Goal: Submit feedback/report problem

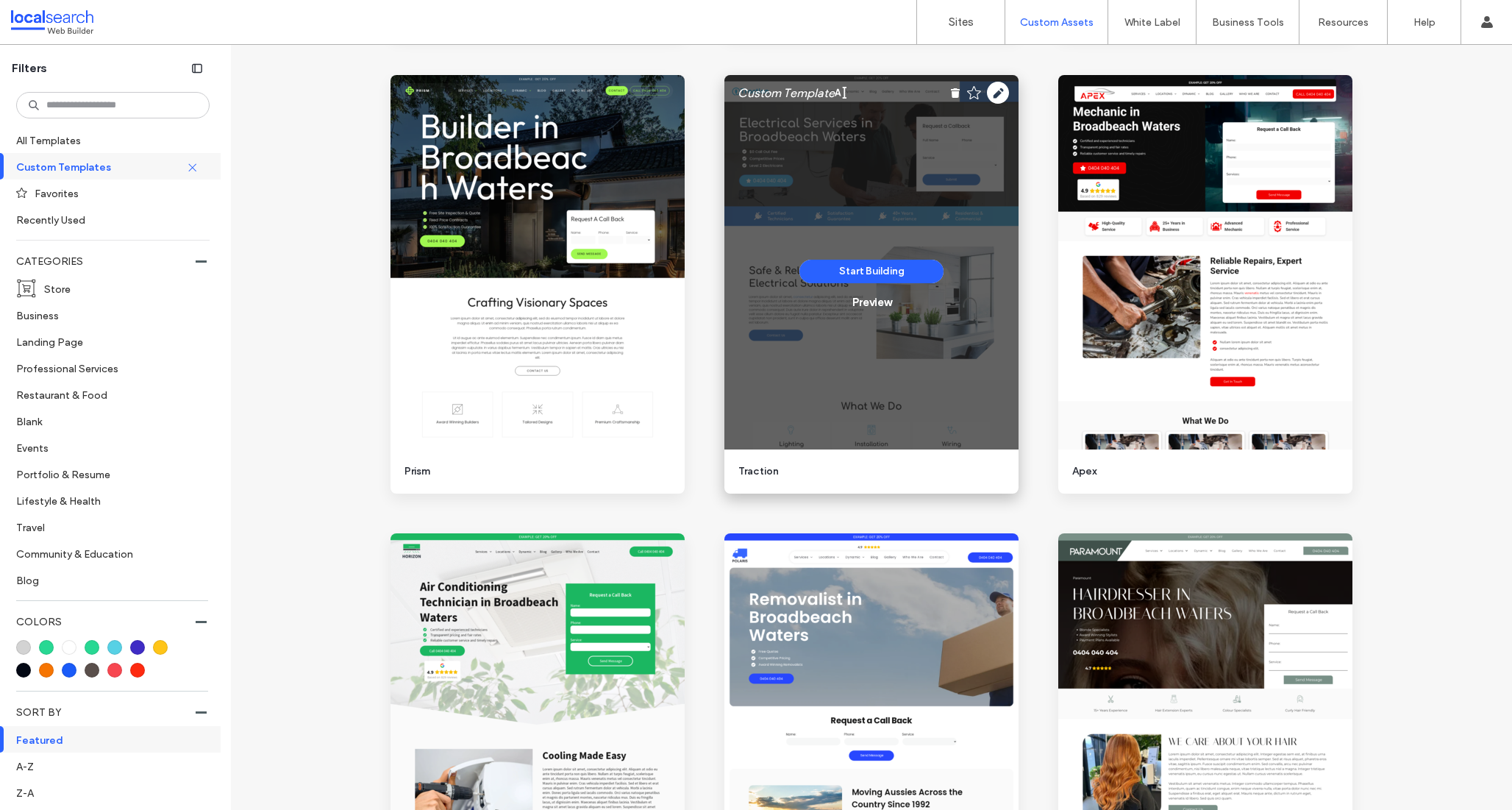
scroll to position [386, 0]
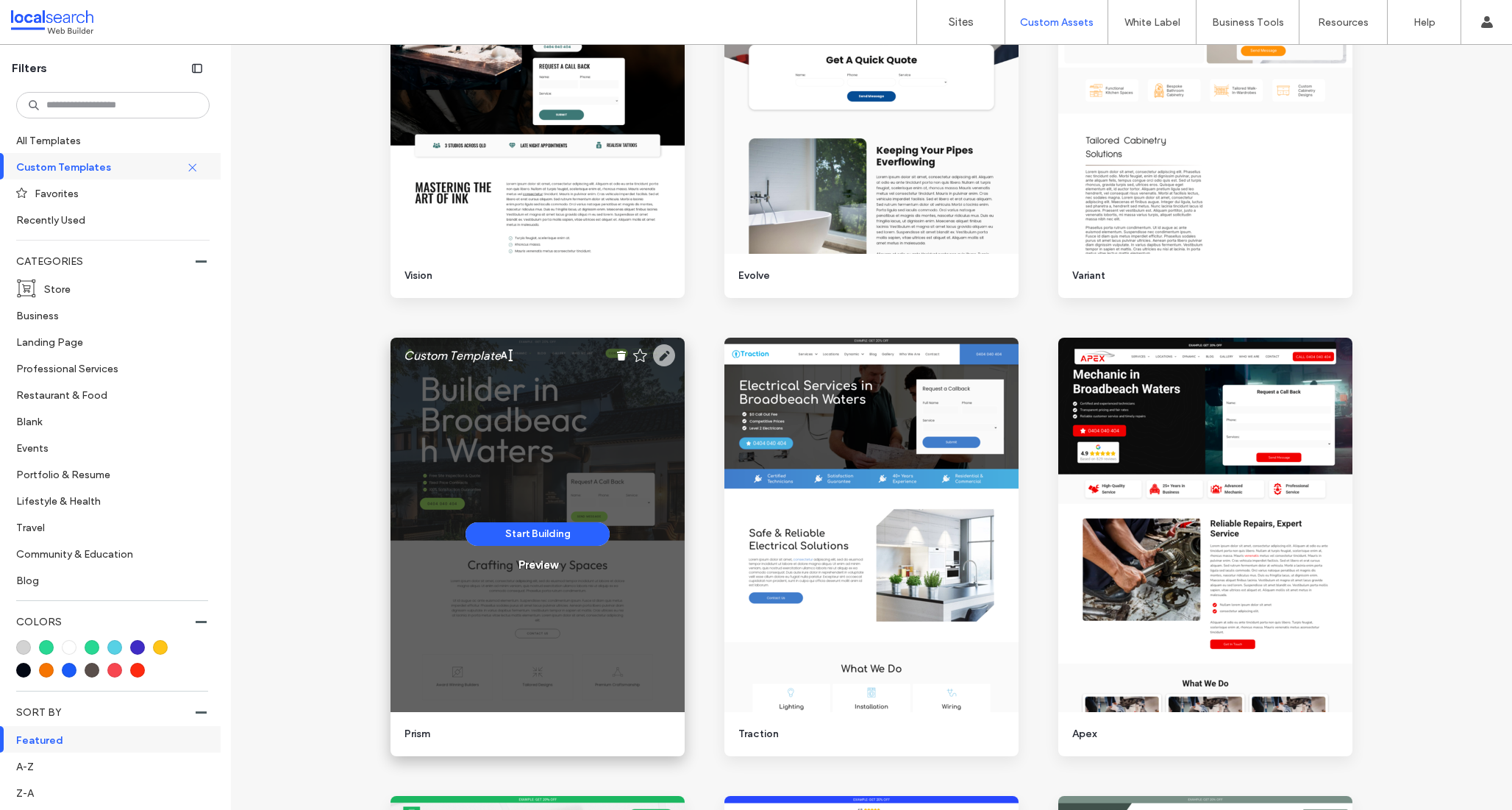
click at [665, 354] on use at bounding box center [663, 355] width 22 height 22
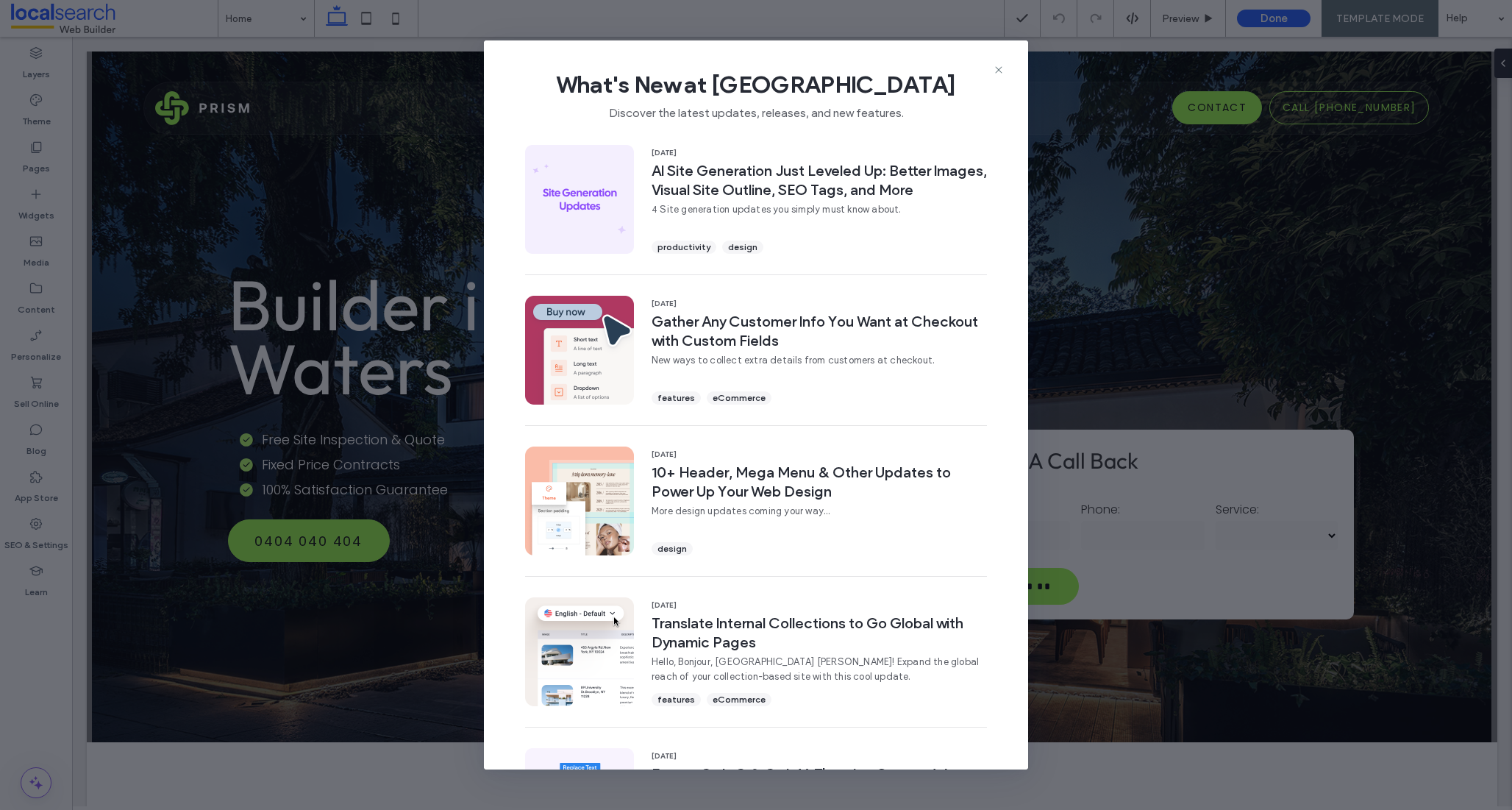
click at [1010, 56] on div "What's New at Duda Discover the latest updates, releases, and new features." at bounding box center [756, 90] width 544 height 99
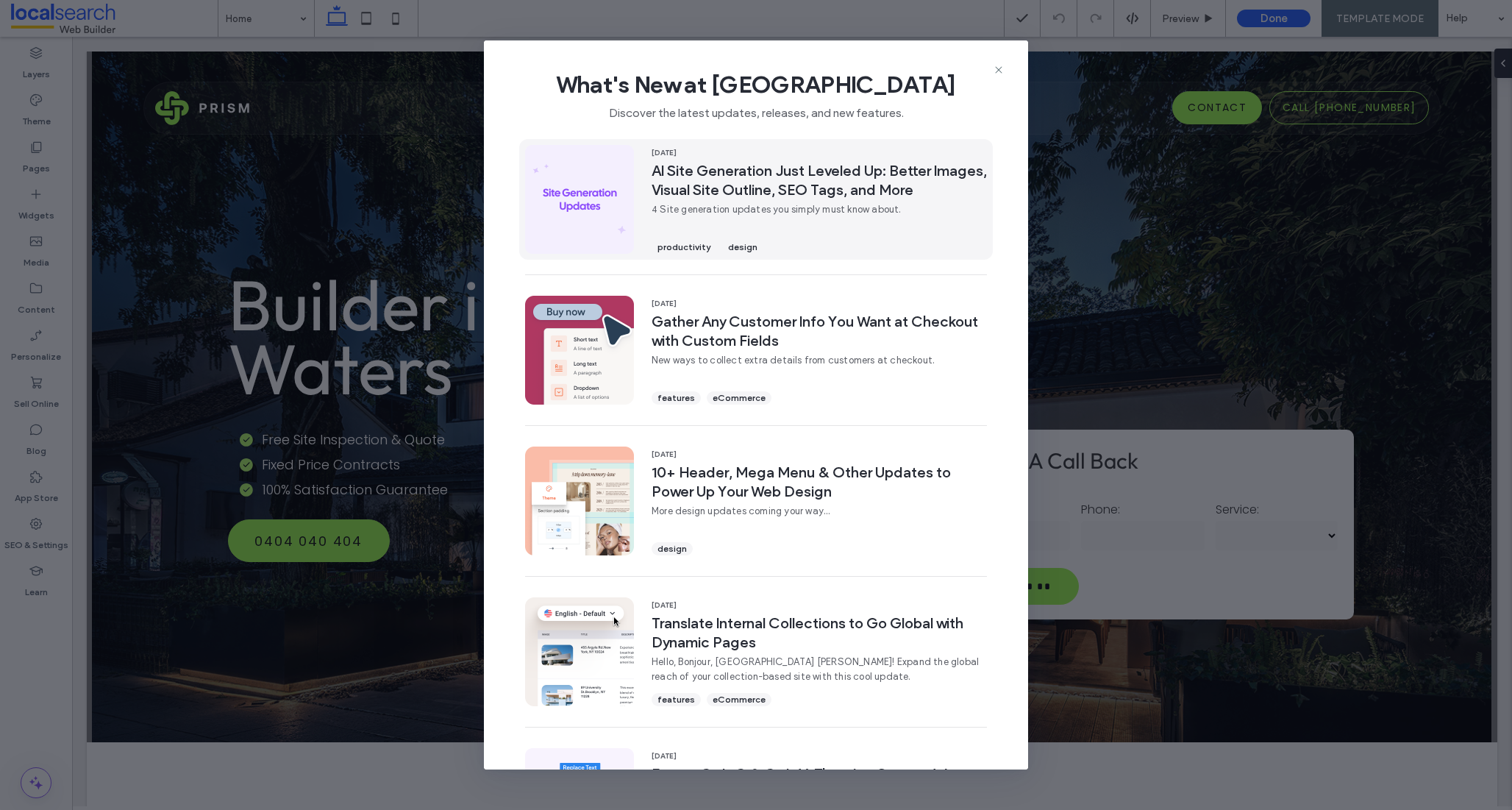
click at [721, 170] on span "AI Site Generation Just Leveled Up: Better Images, Visual Site Outline, SEO Tag…" at bounding box center [820, 180] width 335 height 38
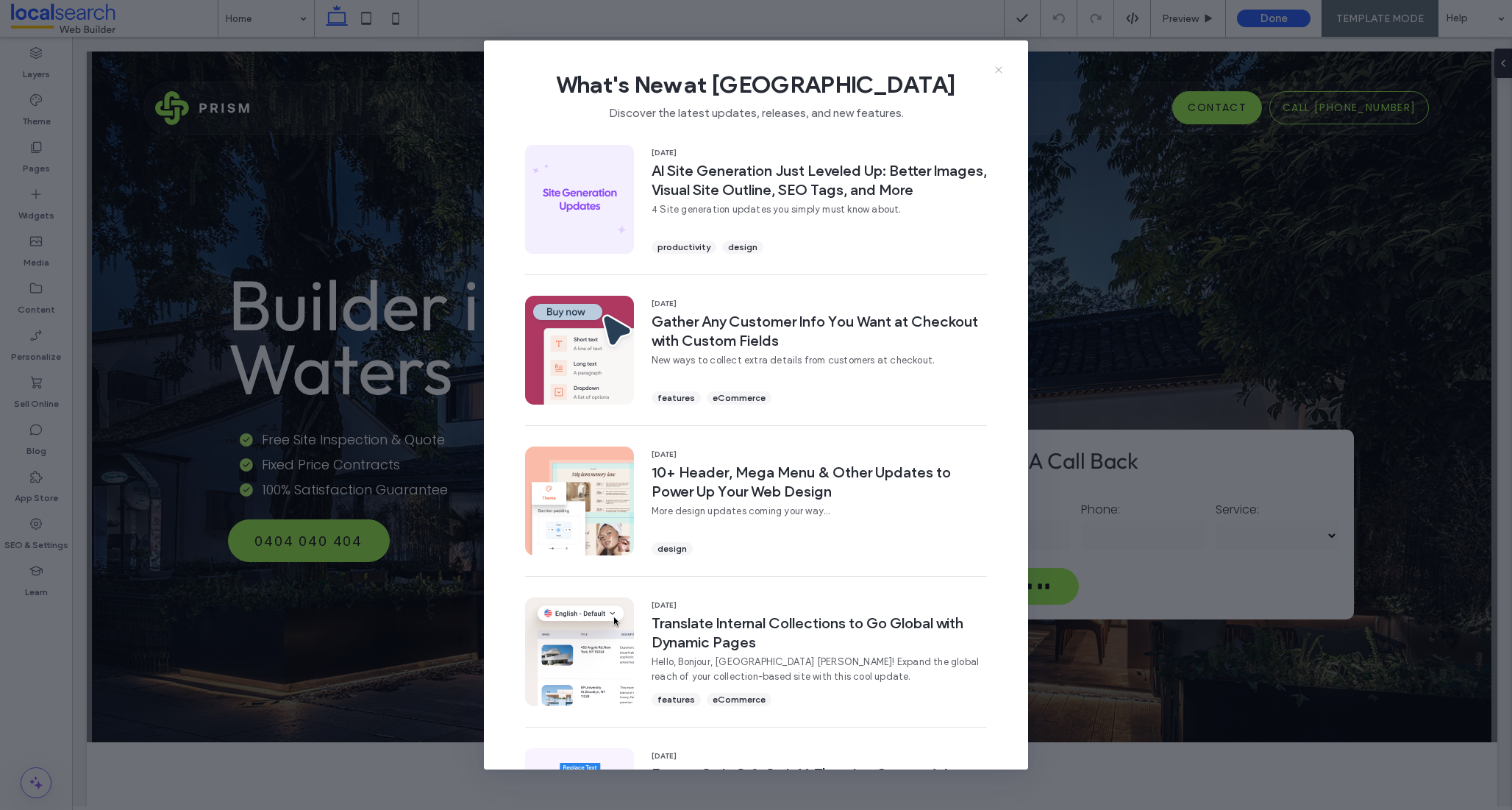
click at [994, 66] on icon at bounding box center [999, 70] width 12 height 12
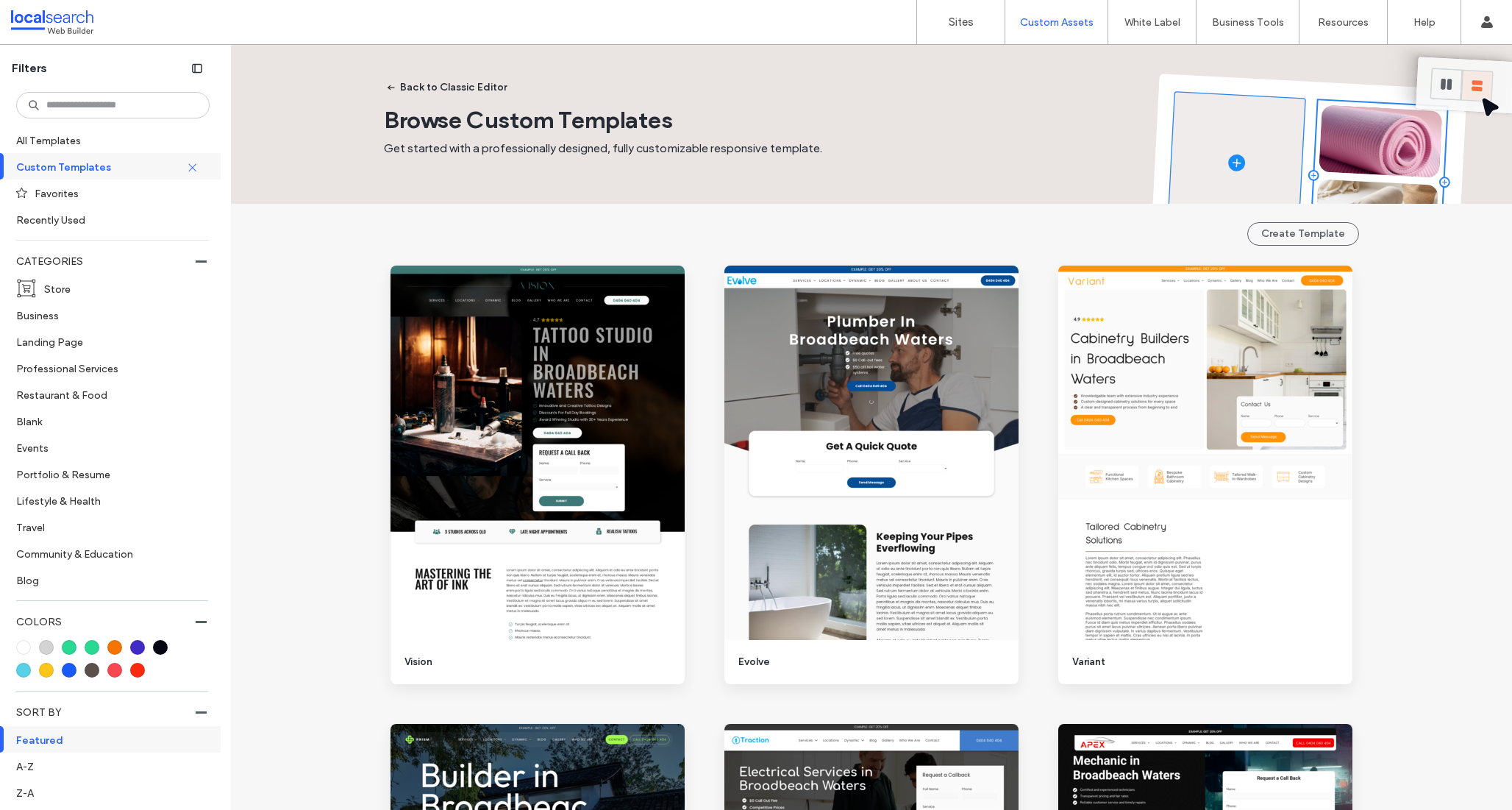
scroll to position [2358, 0]
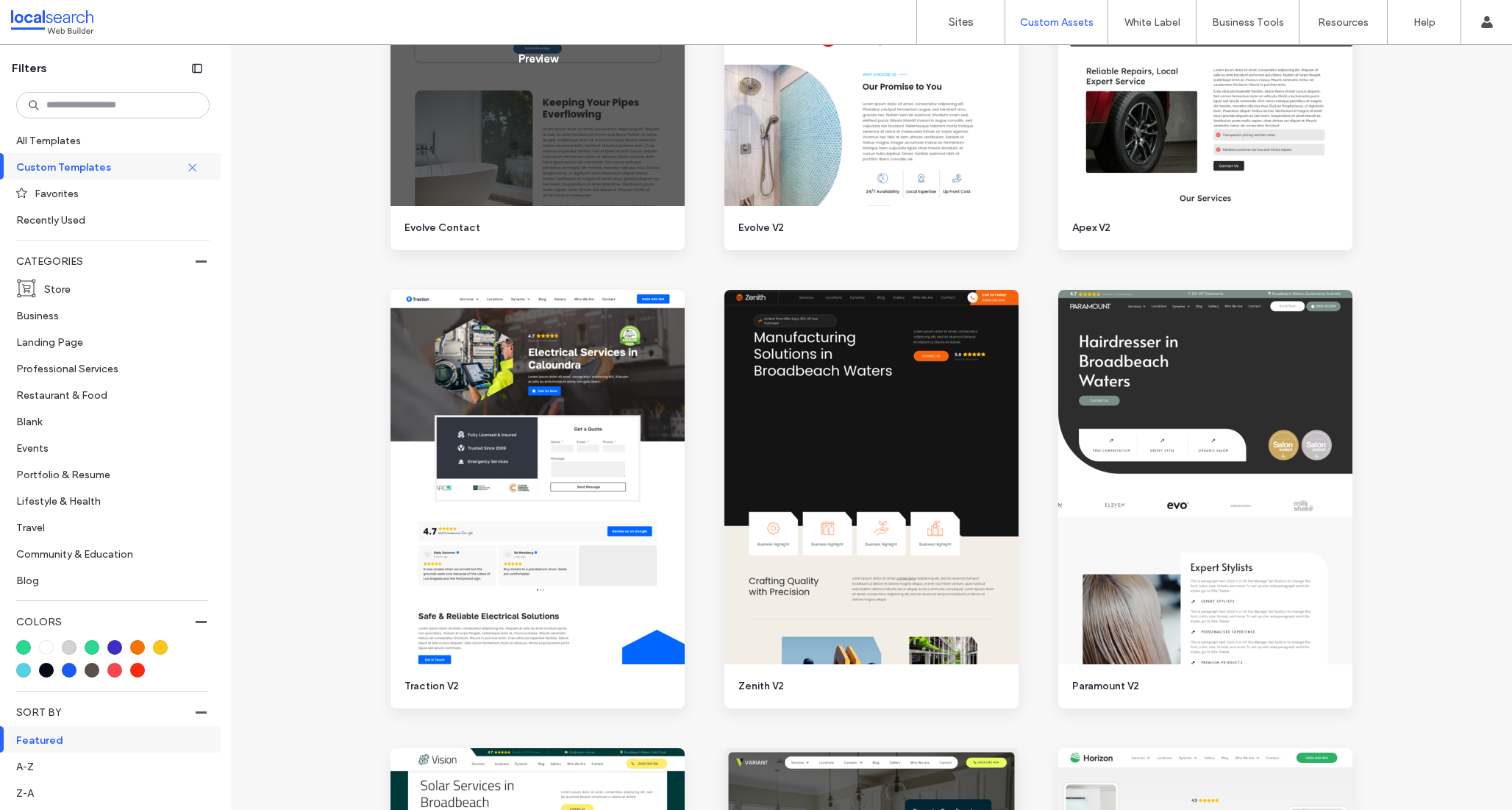
scroll to position [2267, 0]
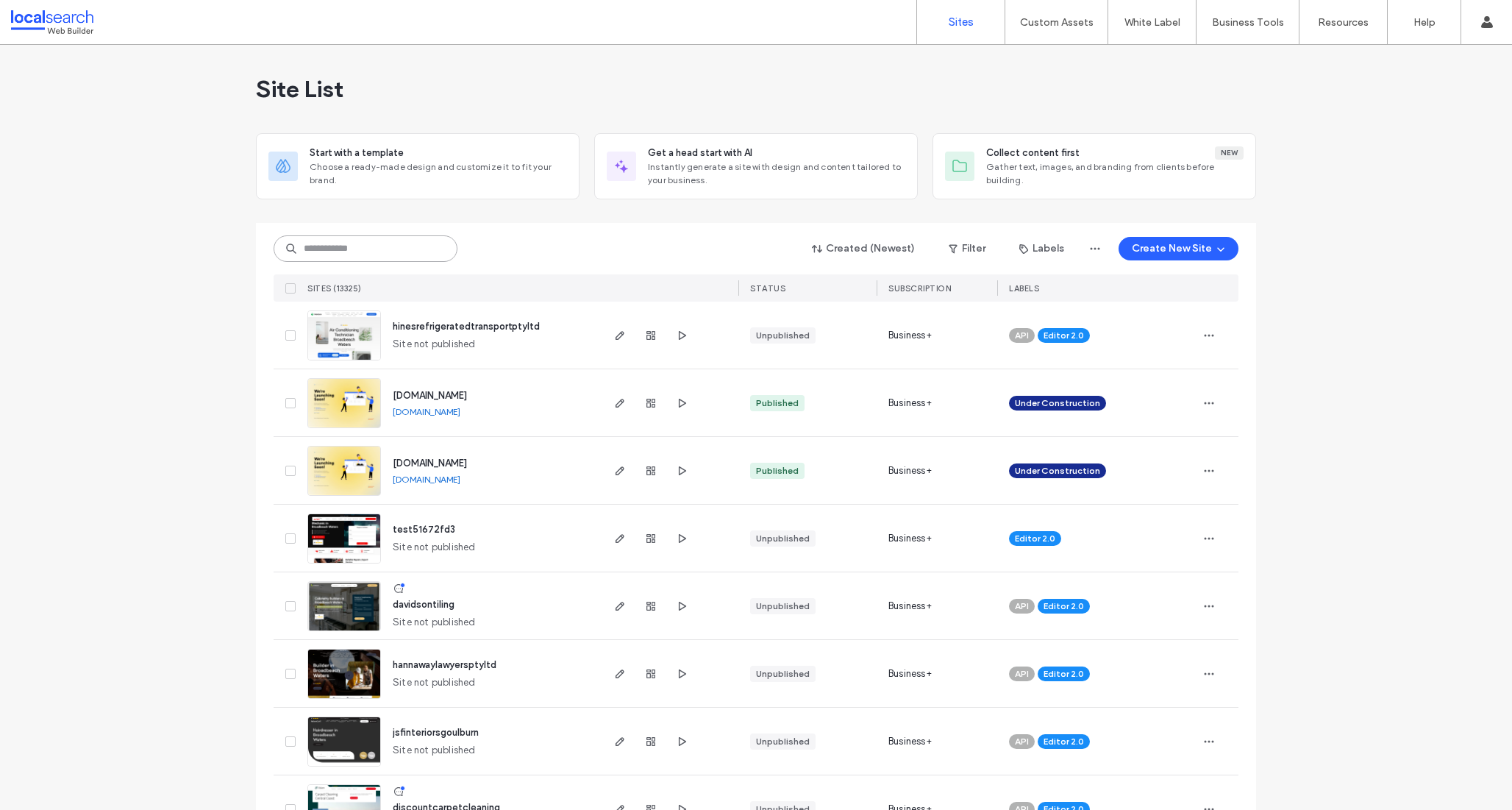
click at [374, 248] on input at bounding box center [365, 248] width 183 height 27
paste input "********"
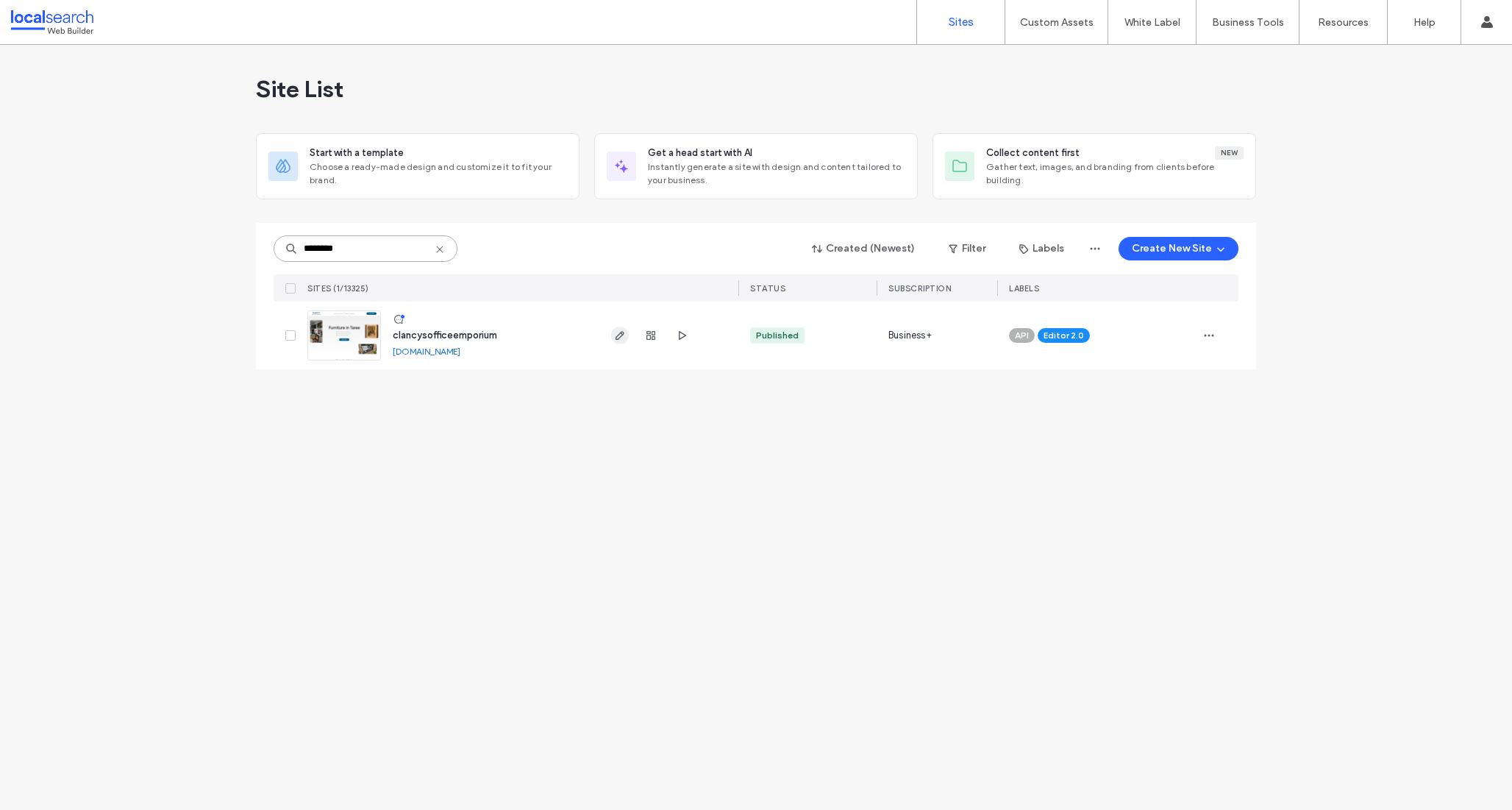
type input "********"
click at [621, 331] on use "button" at bounding box center [619, 336] width 9 height 9
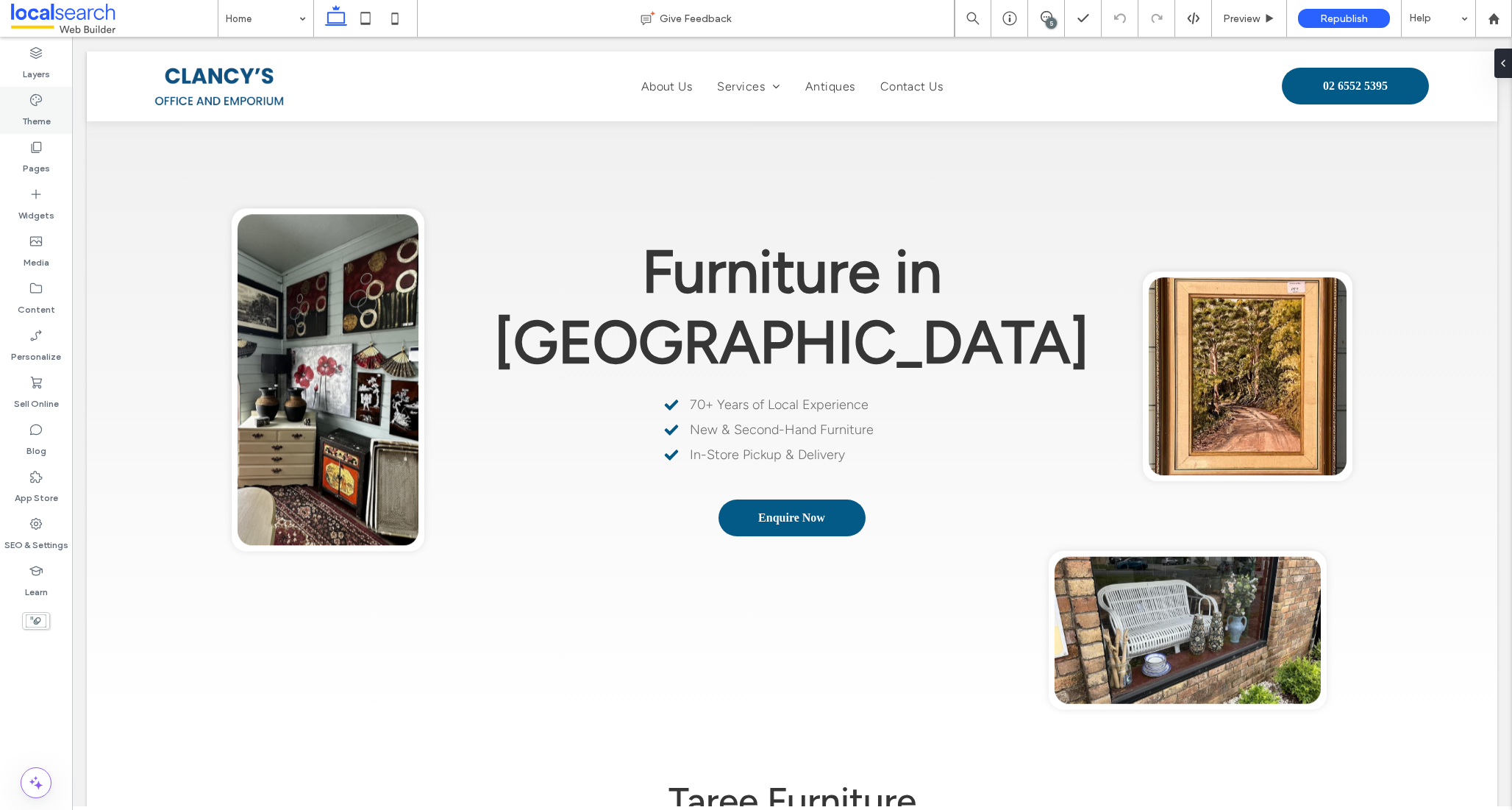
click at [31, 123] on label "Theme" at bounding box center [37, 117] width 29 height 21
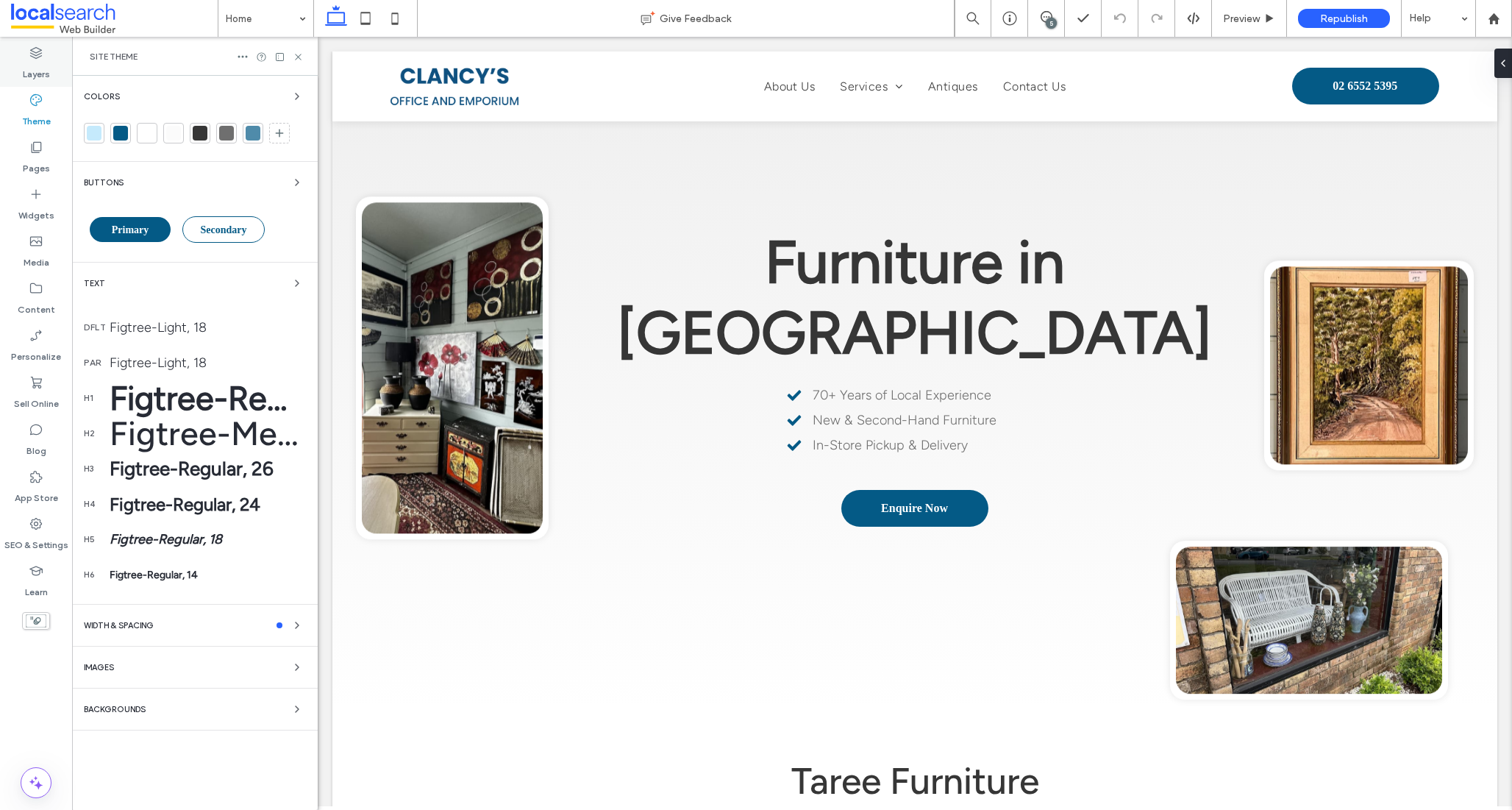
click at [37, 74] on label "Layers" at bounding box center [36, 71] width 27 height 21
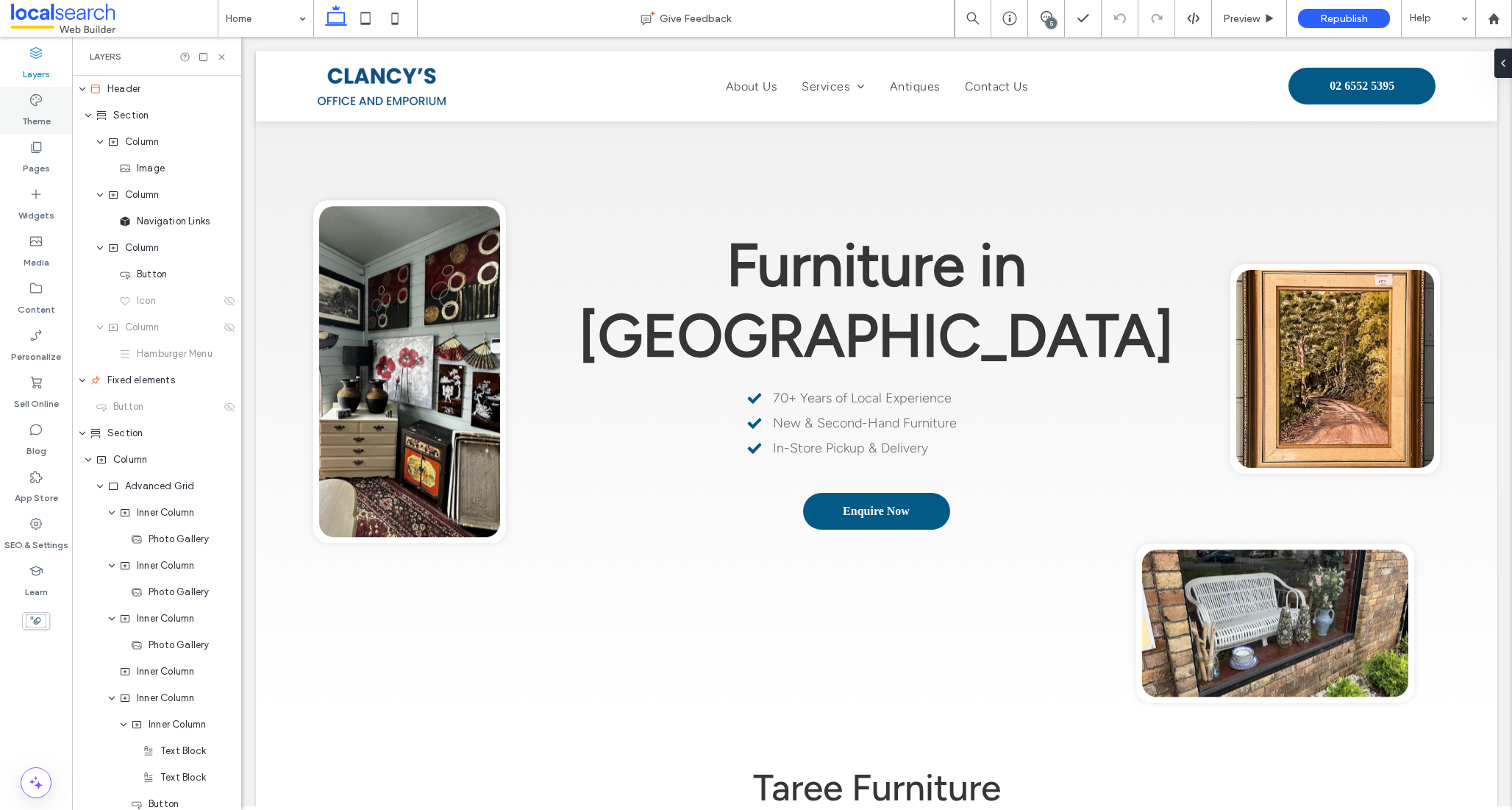
click at [32, 106] on icon at bounding box center [37, 101] width 15 height 15
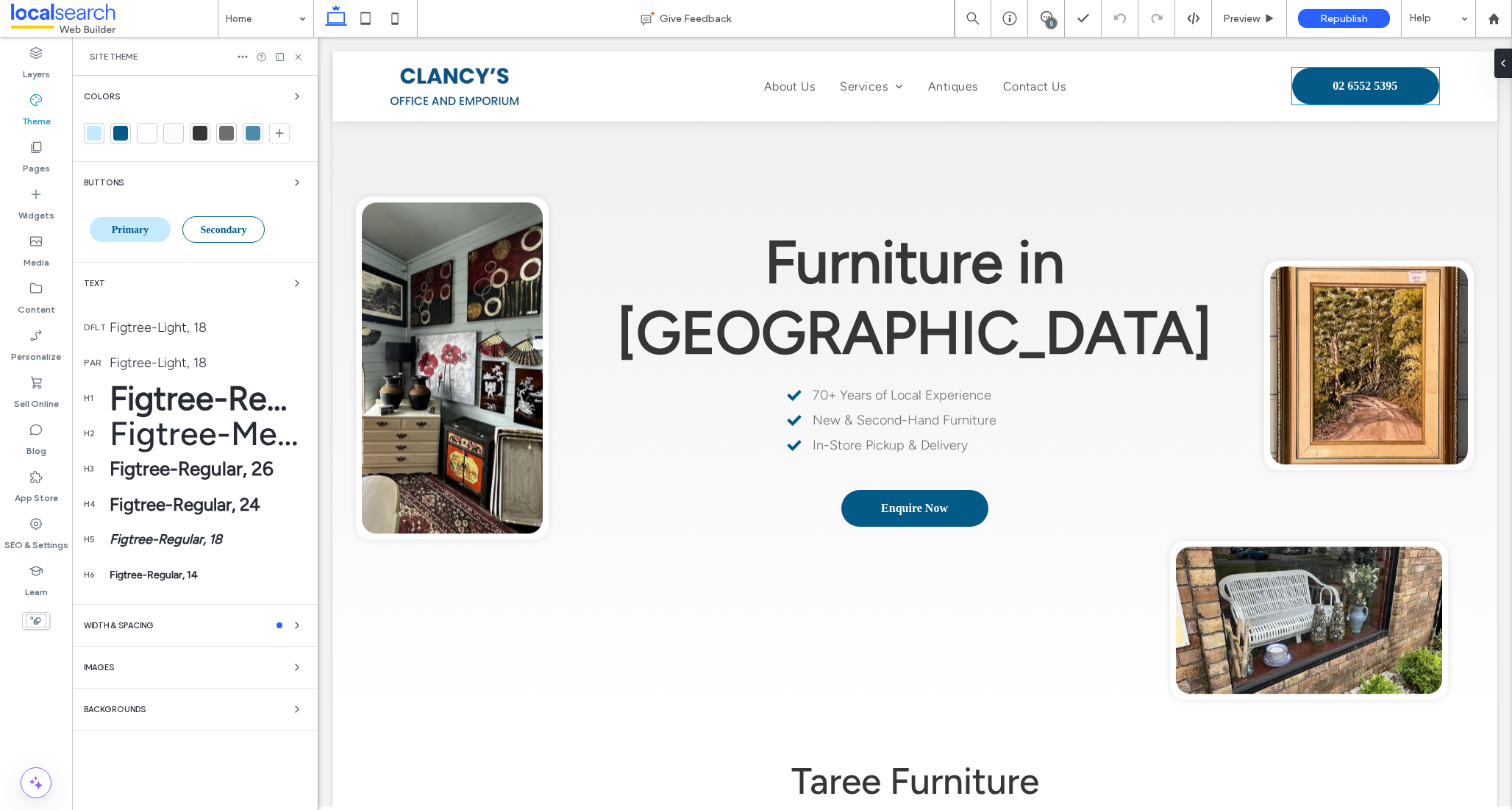
click at [145, 235] on span "Primary" at bounding box center [130, 229] width 37 height 11
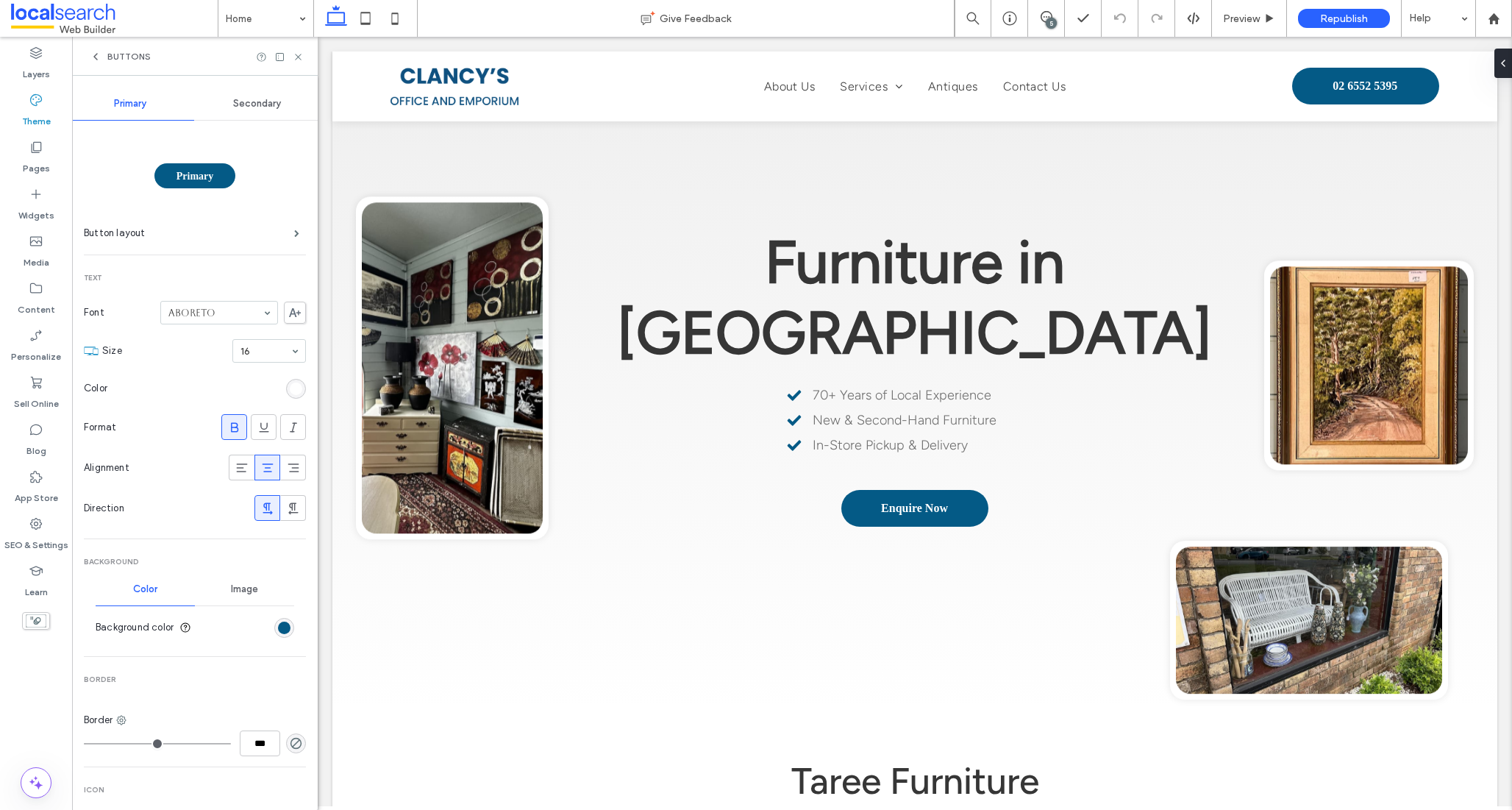
click at [1050, 20] on div "5" at bounding box center [1050, 22] width 11 height 11
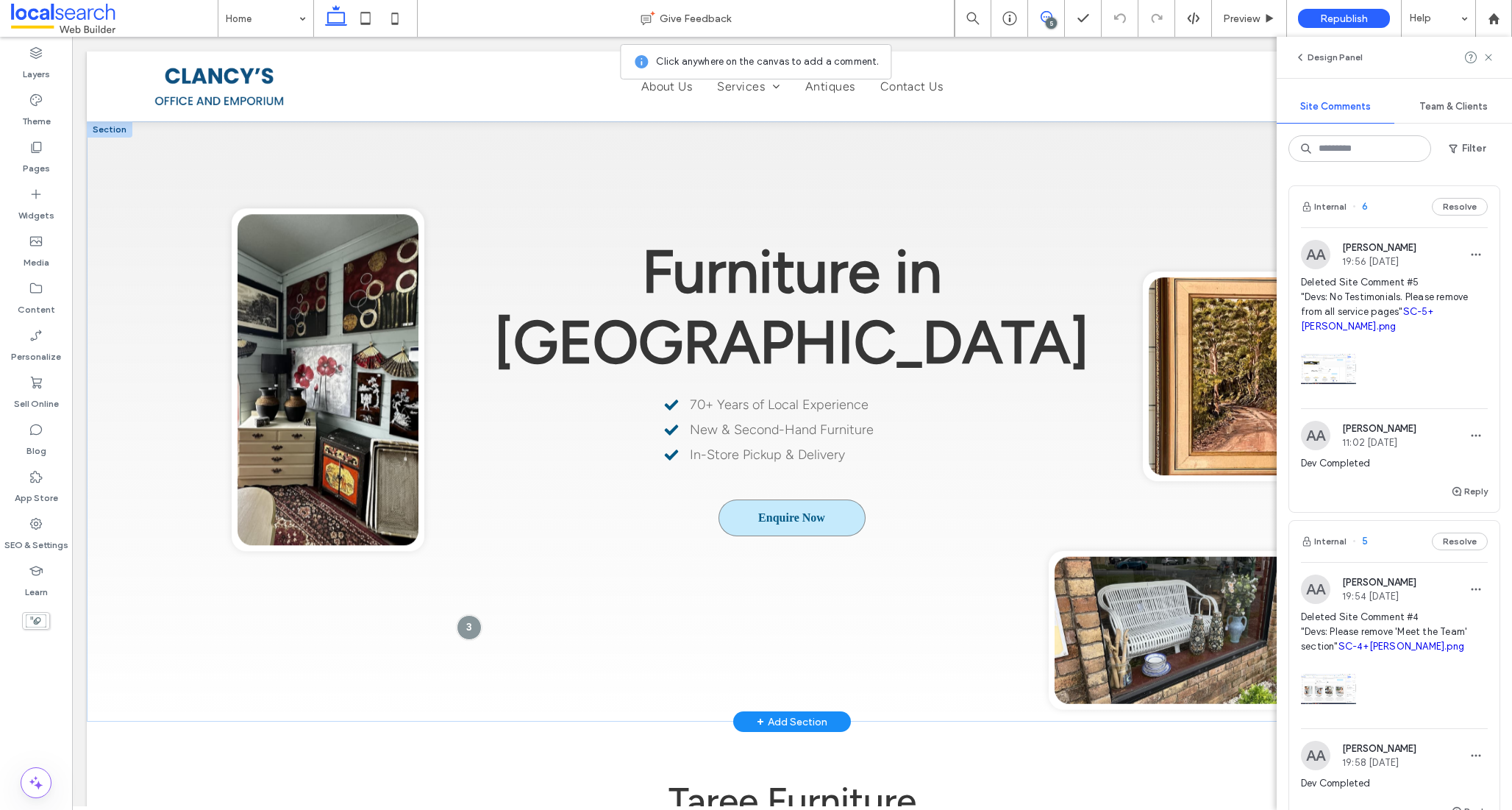
click at [843, 499] on link "Enquire Now" at bounding box center [791, 518] width 147 height 37
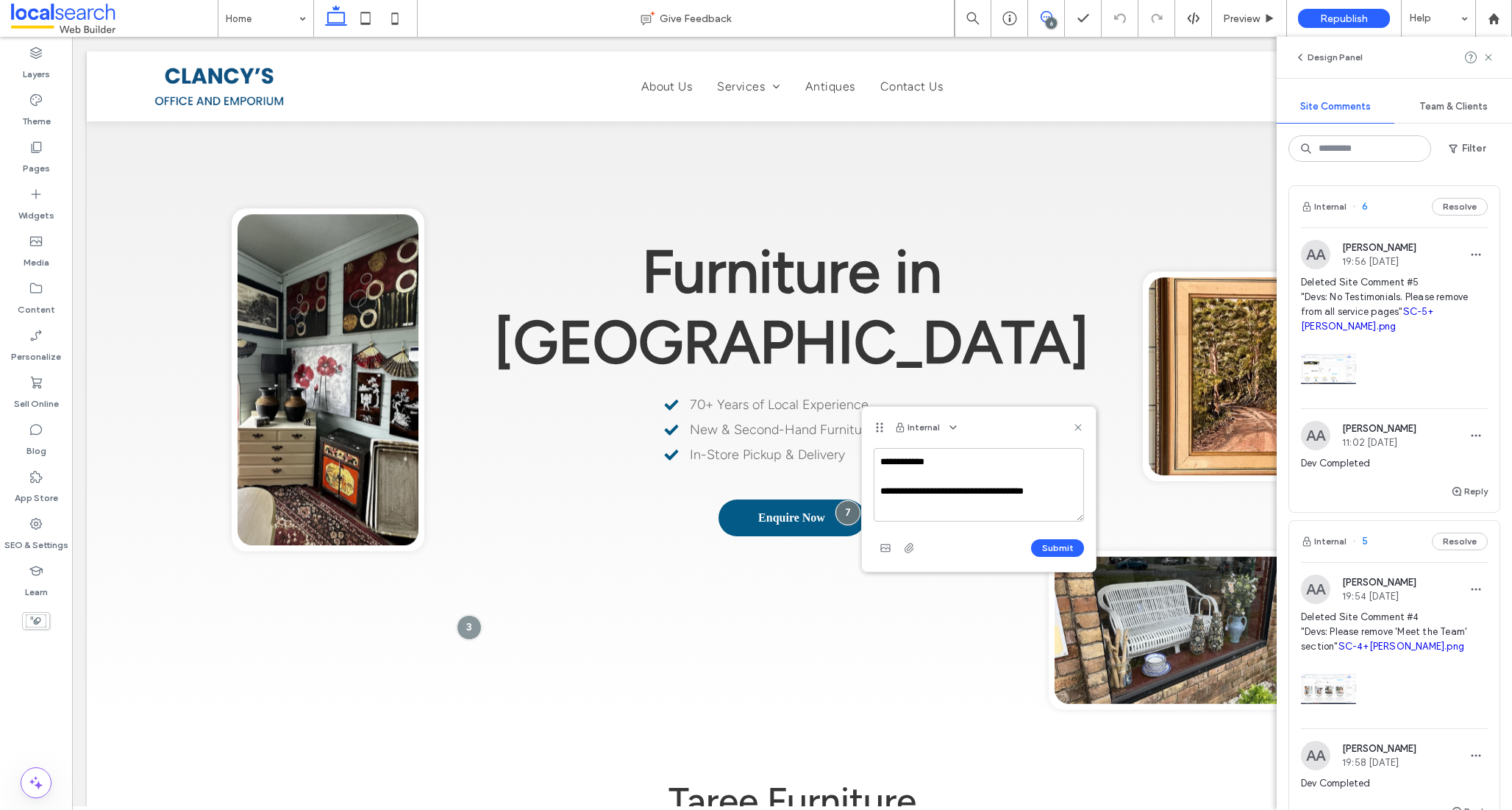
click at [999, 493] on textarea "**********" at bounding box center [978, 484] width 210 height 74
click at [999, 494] on textarea "**********" at bounding box center [978, 484] width 210 height 74
type textarea "**********"
click at [1062, 549] on button "Submit" at bounding box center [1058, 547] width 53 height 17
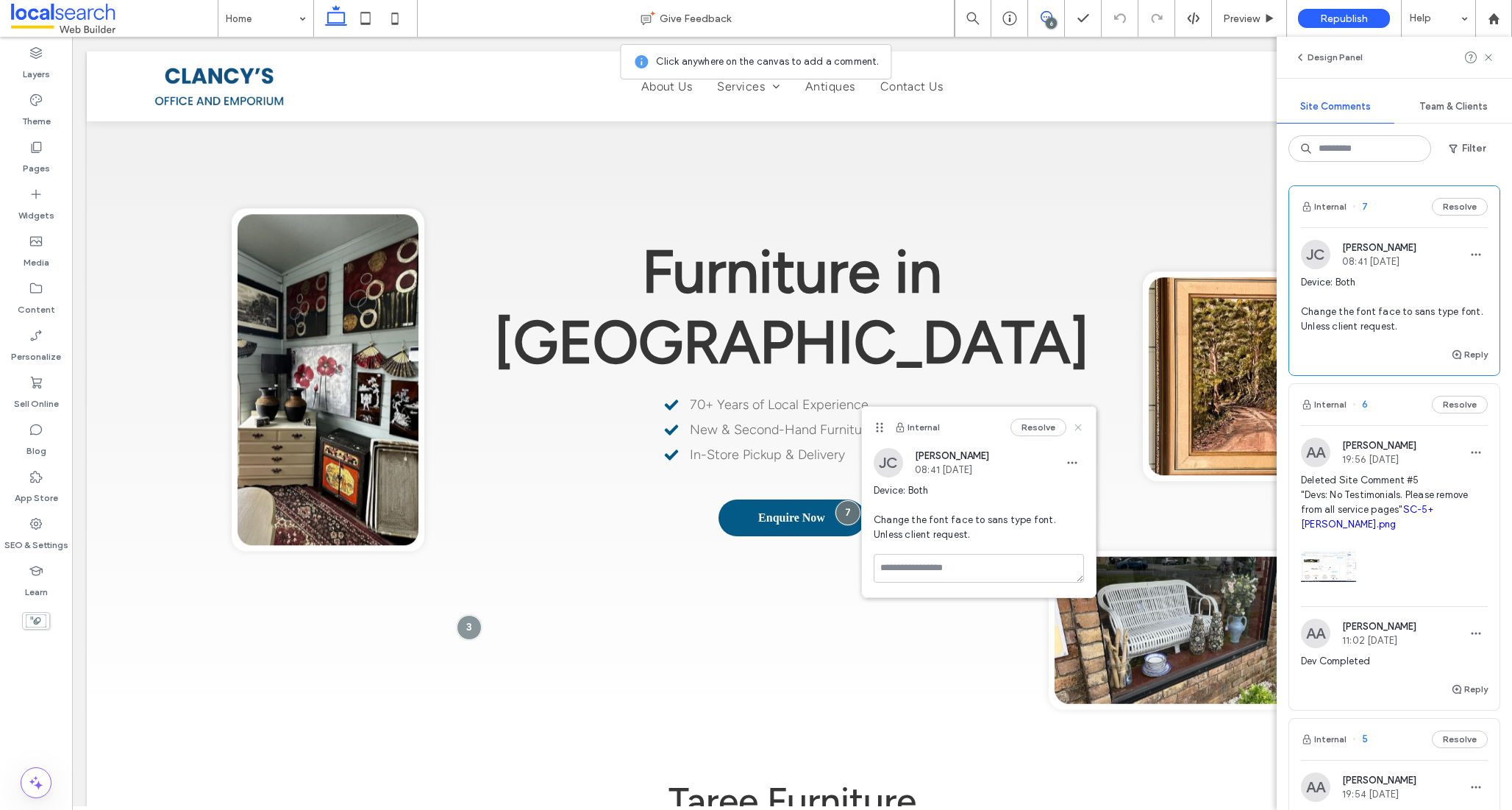
click at [1078, 424] on icon at bounding box center [1078, 427] width 12 height 12
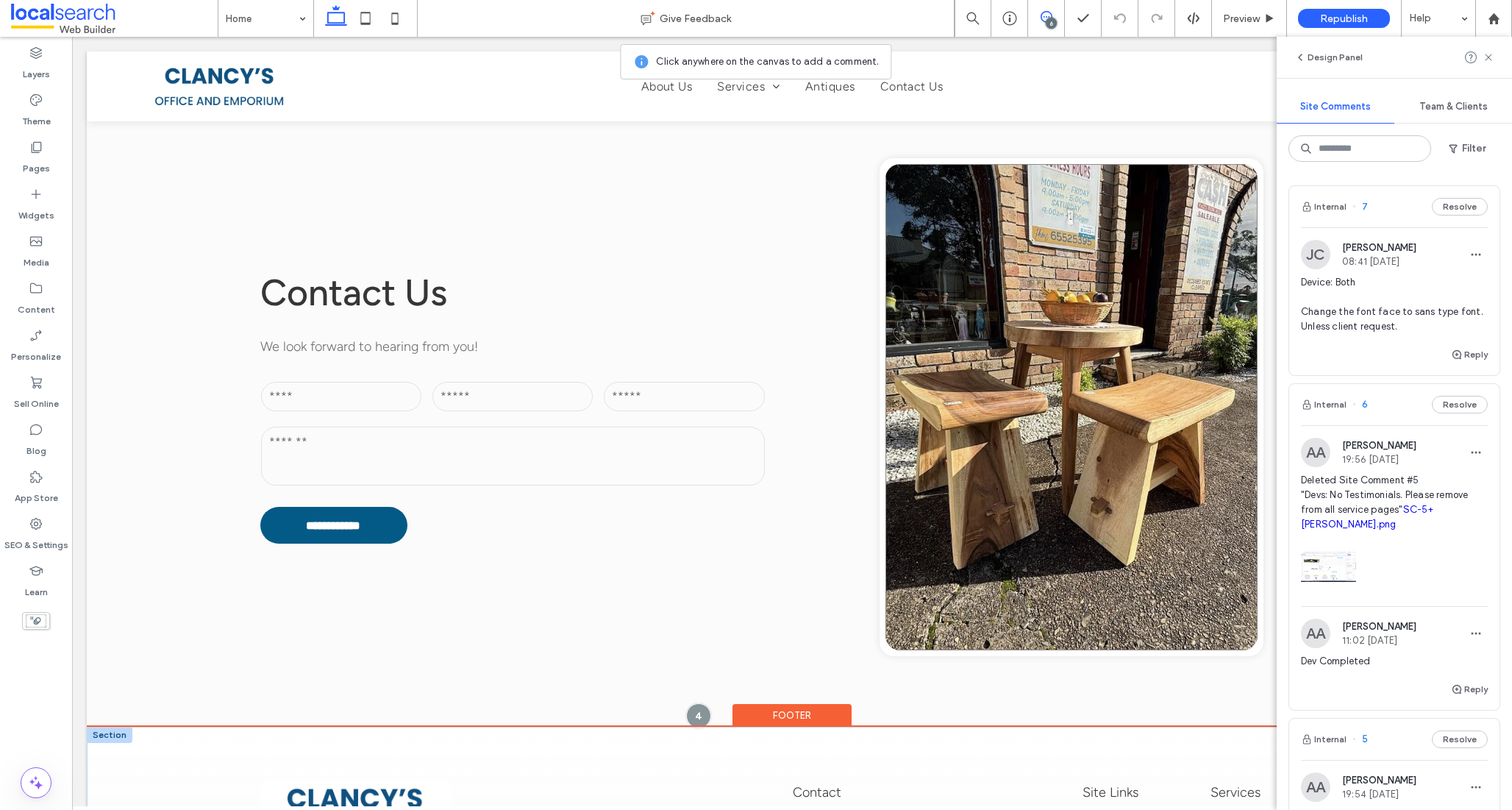
scroll to position [3411, 0]
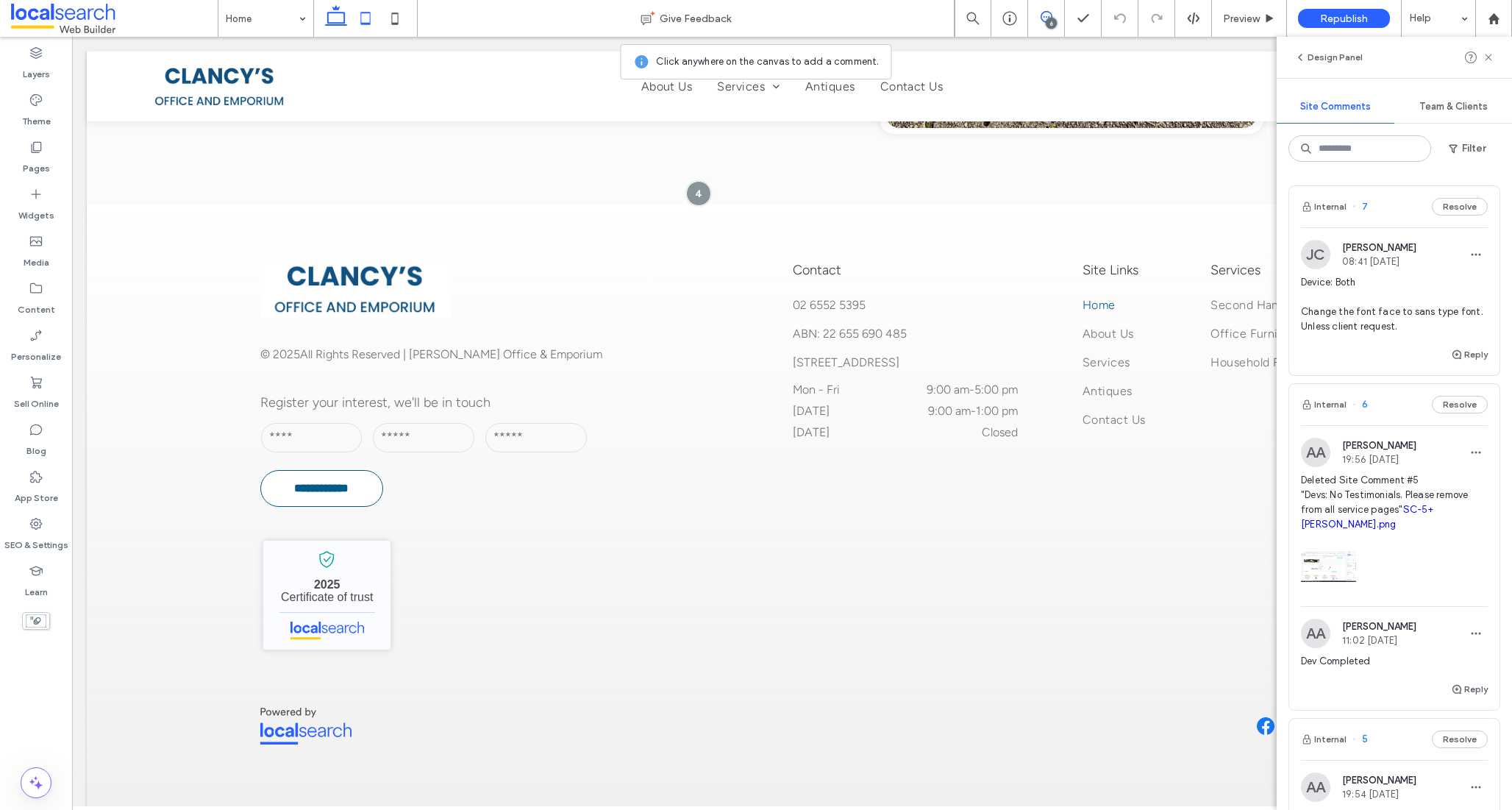
click at [358, 13] on icon at bounding box center [365, 17] width 29 height 29
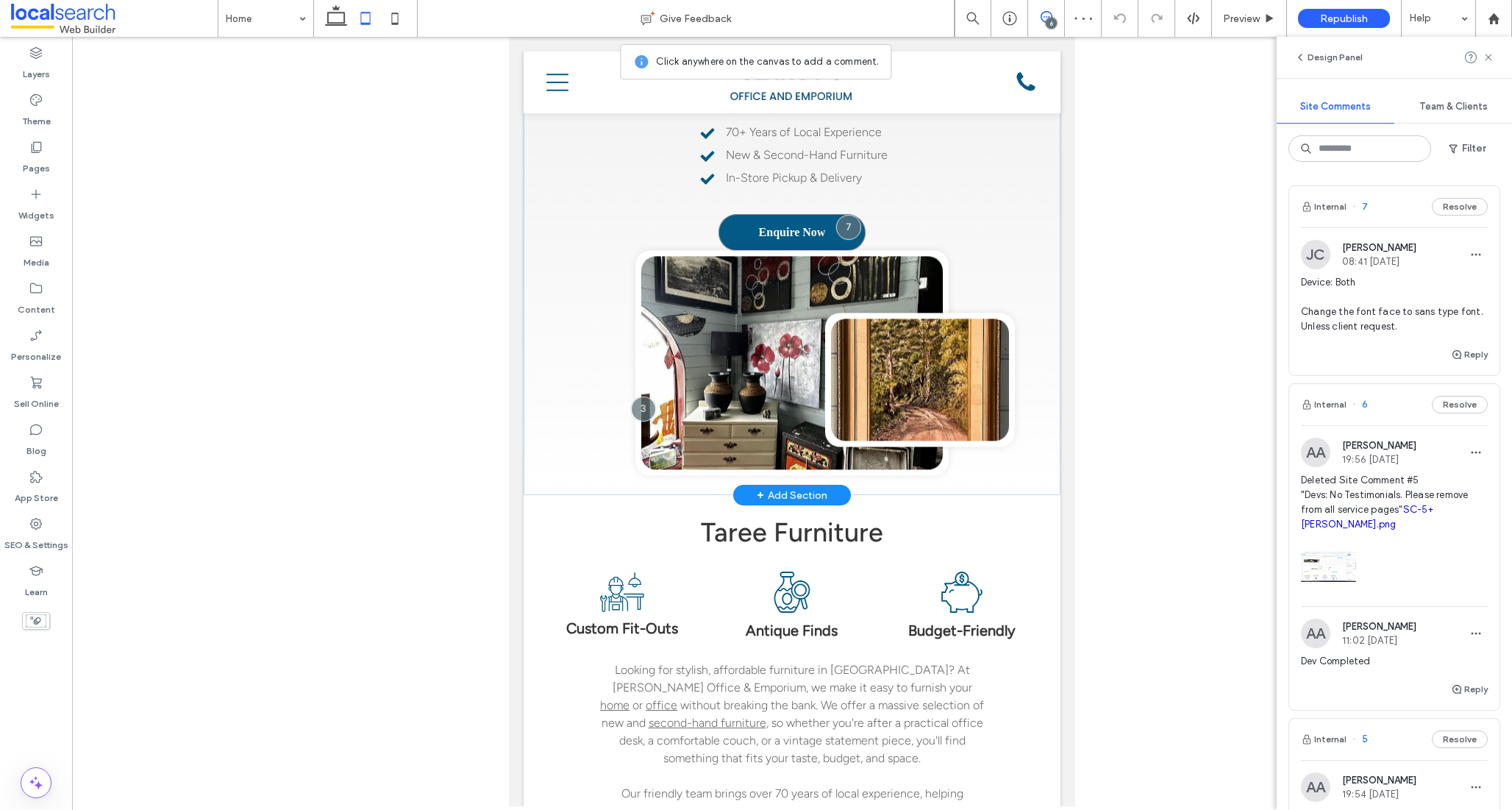
scroll to position [0, 0]
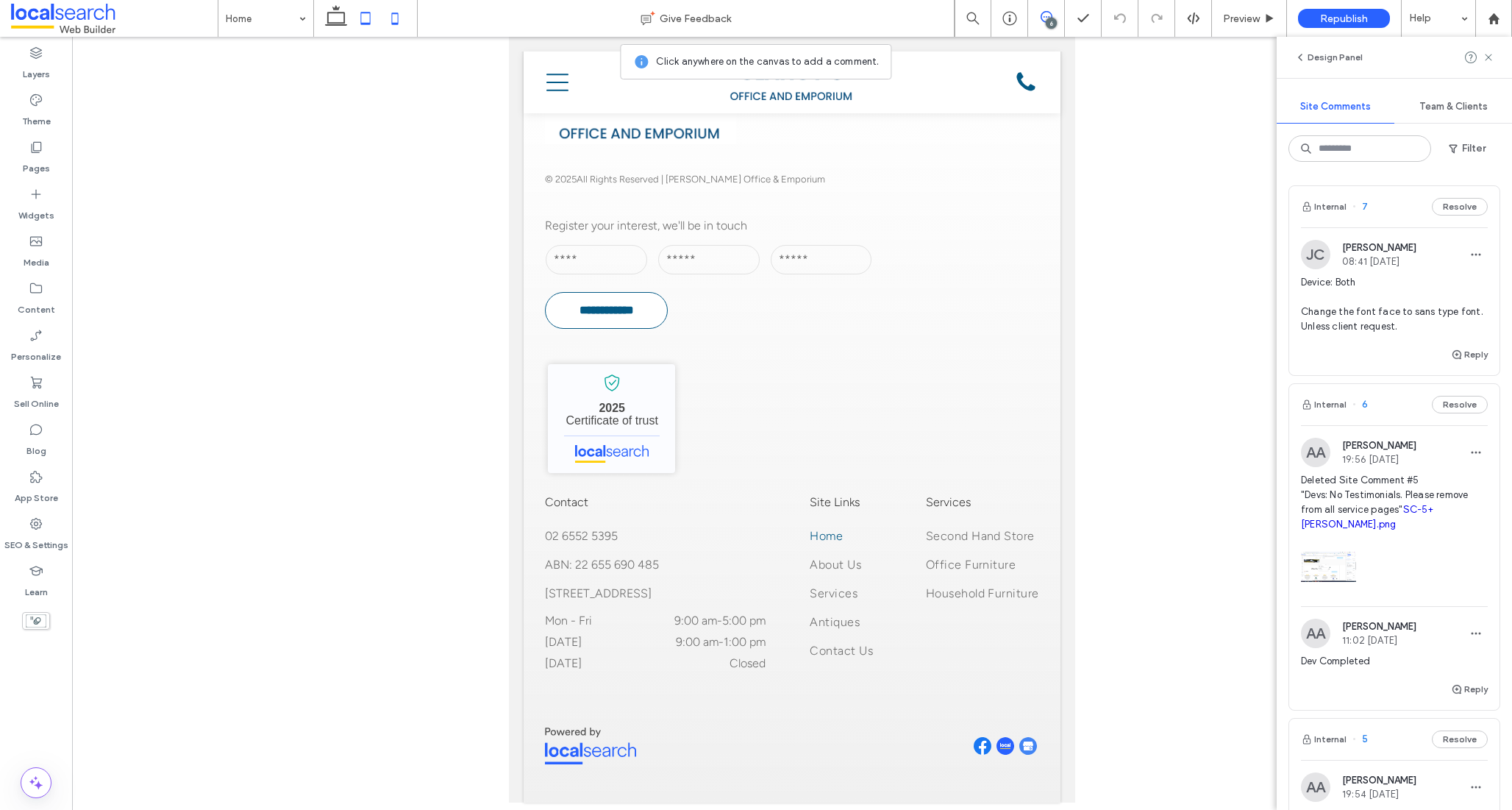
click at [389, 13] on icon at bounding box center [394, 17] width 29 height 29
